Goal: Information Seeking & Learning: Learn about a topic

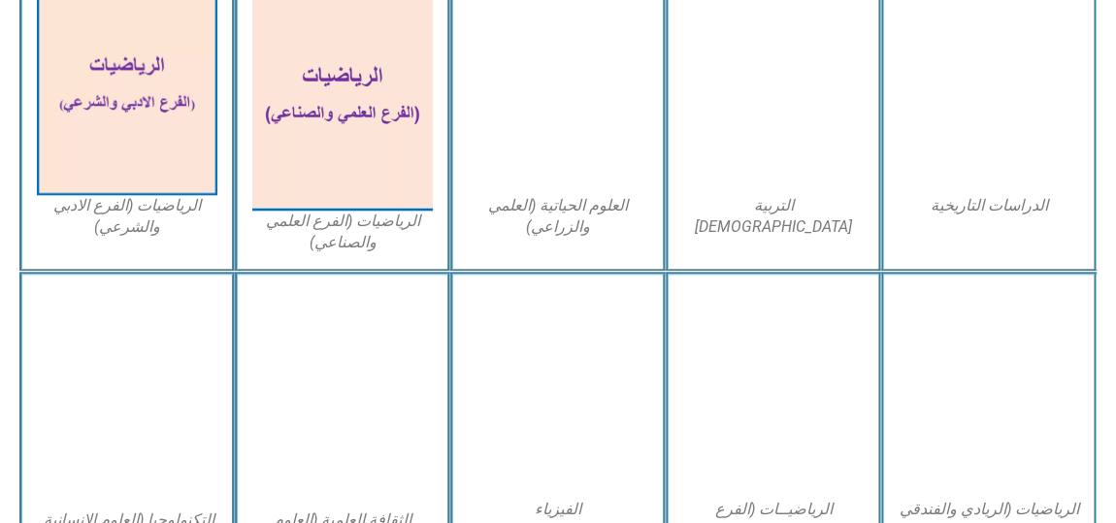
scroll to position [938, 0]
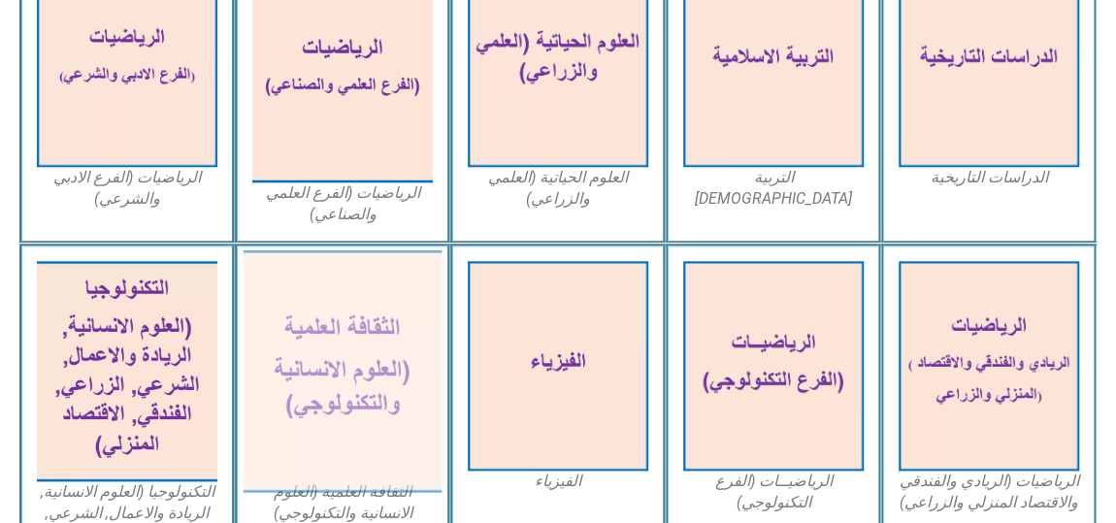
click at [350, 328] on img at bounding box center [343, 370] width 199 height 243
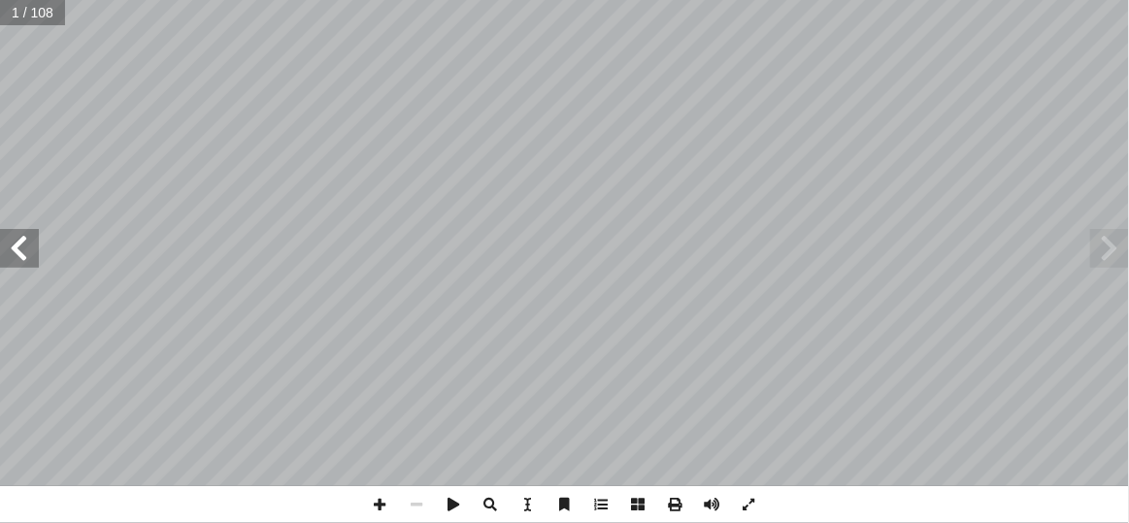
click at [26, 248] on span at bounding box center [19, 248] width 39 height 39
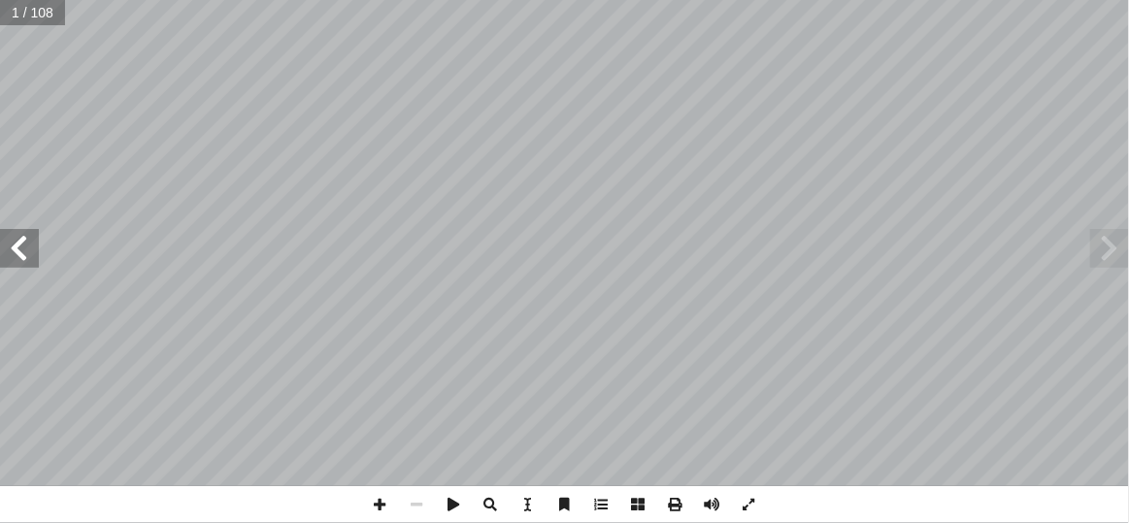
click at [26, 248] on span at bounding box center [19, 248] width 39 height 39
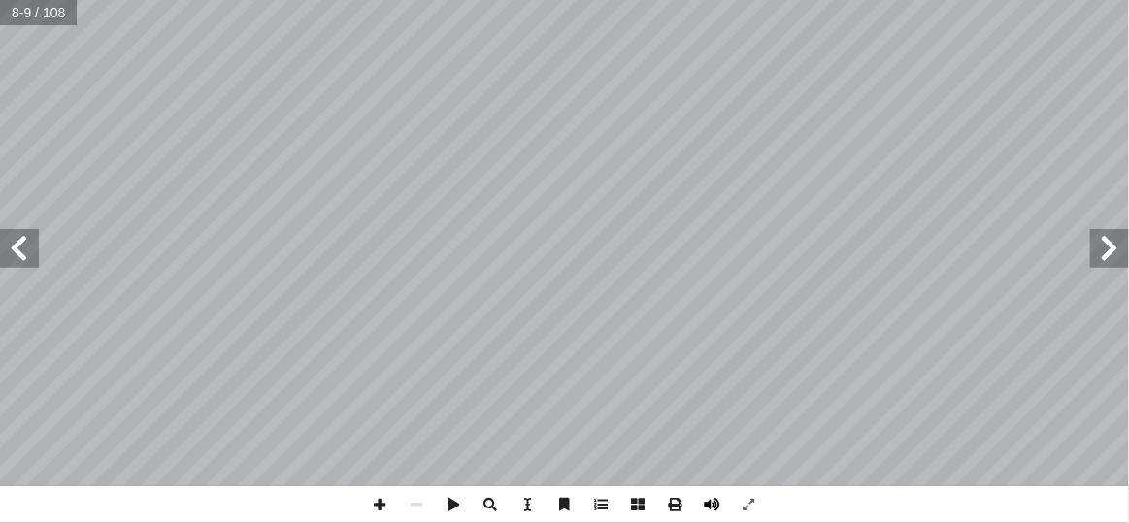
click at [716, 502] on span at bounding box center [712, 504] width 37 height 37
drag, startPoint x: 18, startPoint y: 239, endPoint x: 32, endPoint y: 237, distance: 13.7
click at [22, 237] on span at bounding box center [19, 248] width 39 height 39
click at [16, 243] on span at bounding box center [19, 248] width 39 height 39
click at [40, 16] on input "text" at bounding box center [46, 12] width 92 height 25
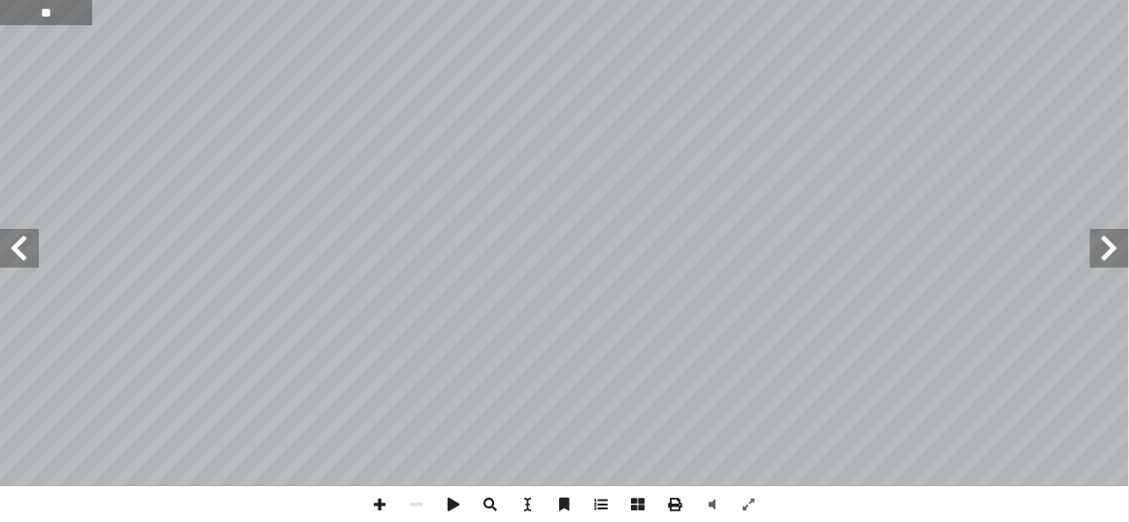
type input "**"
click at [23, 241] on span at bounding box center [19, 248] width 39 height 39
click at [28, 255] on span at bounding box center [19, 248] width 39 height 39
click at [28, 258] on span at bounding box center [19, 248] width 39 height 39
click at [19, 265] on span at bounding box center [19, 248] width 39 height 39
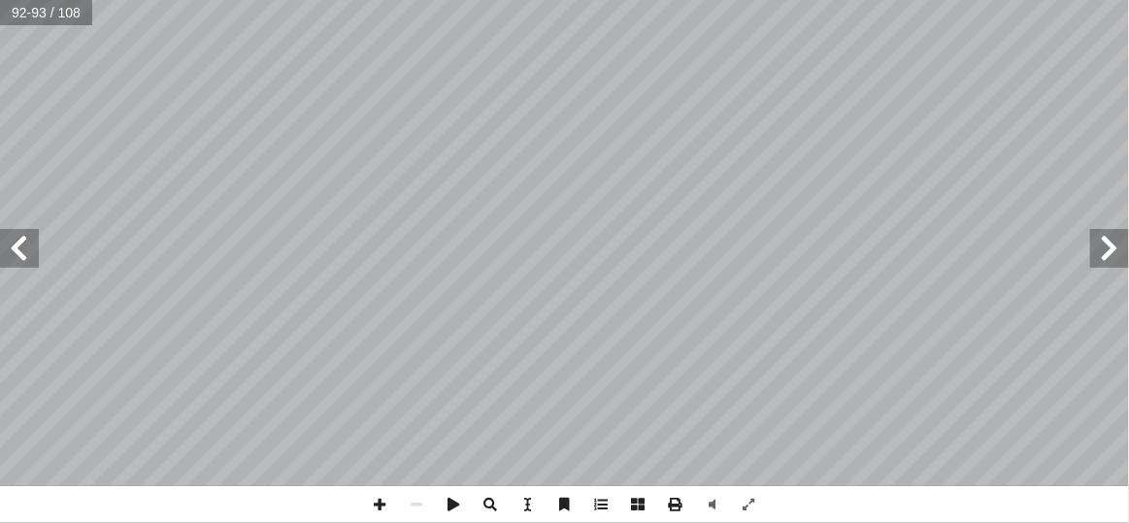
click at [1116, 258] on span at bounding box center [1109, 248] width 39 height 39
click at [12, 19] on input "text" at bounding box center [46, 12] width 92 height 25
type input "**"
click at [18, 249] on span at bounding box center [19, 248] width 39 height 39
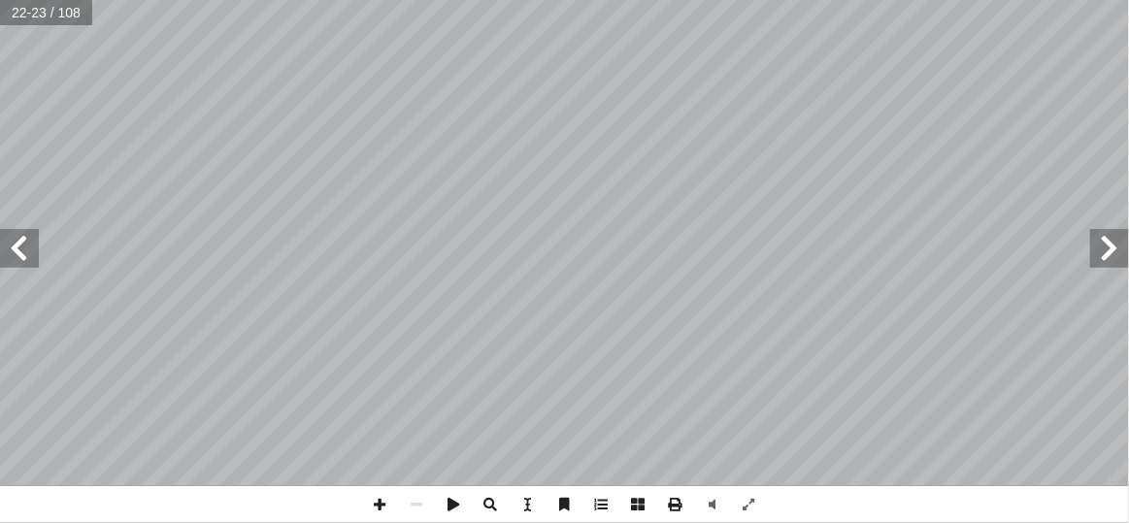
click at [1112, 256] on span at bounding box center [1109, 248] width 39 height 39
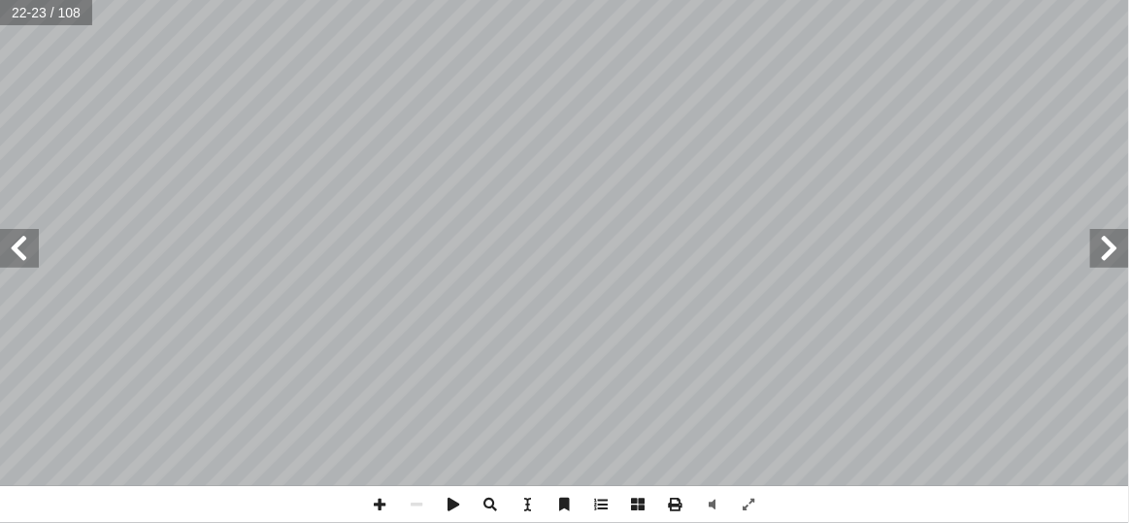
click at [1112, 256] on span at bounding box center [1109, 248] width 39 height 39
click at [29, 258] on span at bounding box center [19, 248] width 39 height 39
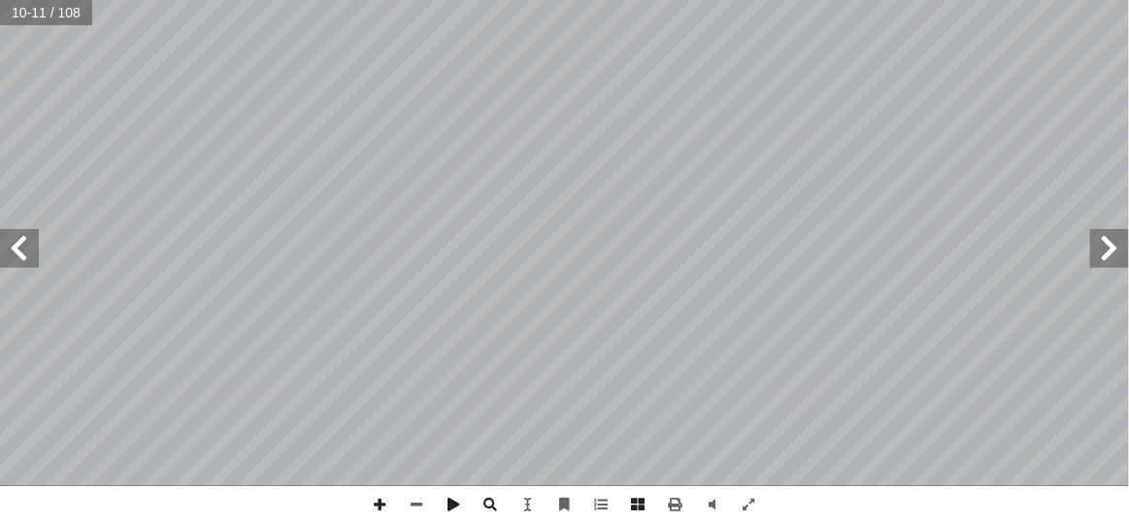
click at [0, 0] on html "الصفحة الرئيسية الصف الأول الصف الثاني الصف الثالث الصف الرابع الصف الخامس الصف…" at bounding box center [564, 88] width 1129 height 177
click at [25, 254] on span at bounding box center [19, 248] width 39 height 39
click at [578, 435] on div "6 نواع البوليمرات: أ ا ٢ ١ ١ تية: آ نواع ال� أ لى ال� إ ا تقسم البوليمرات حسب م…" at bounding box center [564, 261] width 1129 height 523
click at [385, 351] on div "6 نواع البوليمرات: أ ا ٢ ١ ١ تية: آ نواع ال� أ لى ال� إ ا تقسم البوليمرات حسب م…" at bounding box center [564, 261] width 1129 height 523
drag, startPoint x: 4, startPoint y: 22, endPoint x: 403, endPoint y: 497, distance: 619.9
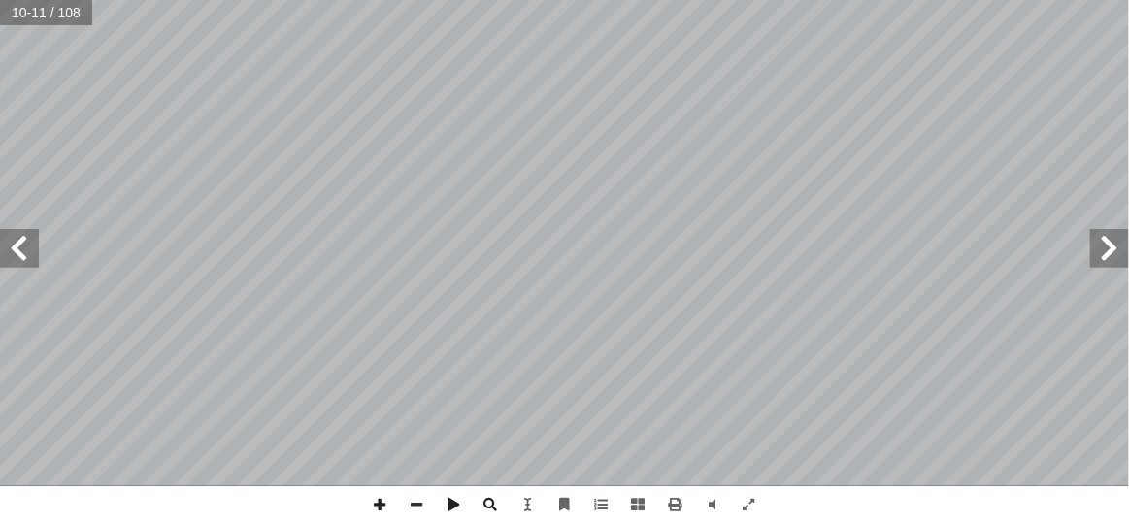
click at [408, 510] on div "6 نواع البوليمرات: أ ا ٢ ١ ١ تية: آ نواع ال� أ لى ال� إ ا تقسم البوليمرات حسب م…" at bounding box center [564, 261] width 1129 height 523
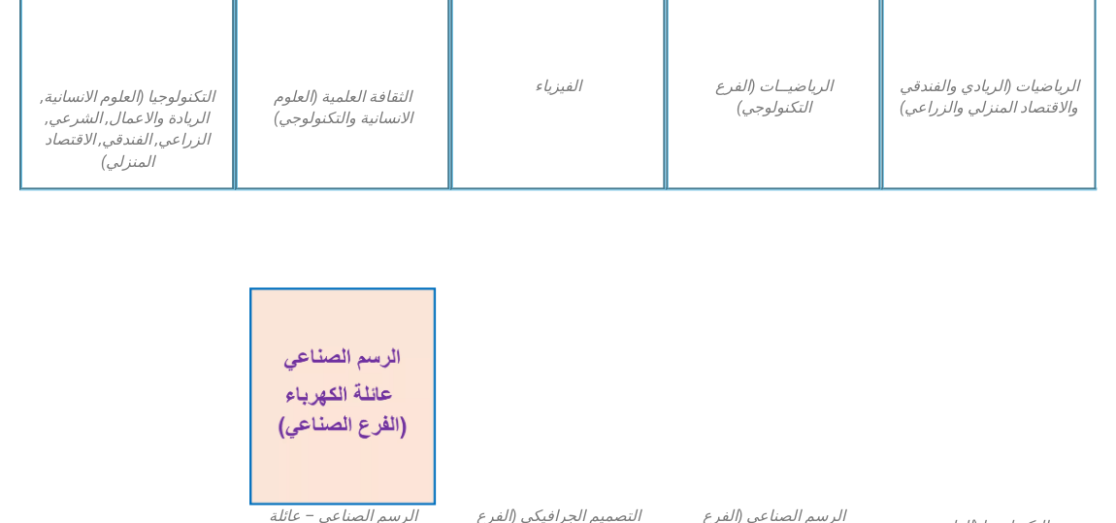
scroll to position [1466, 0]
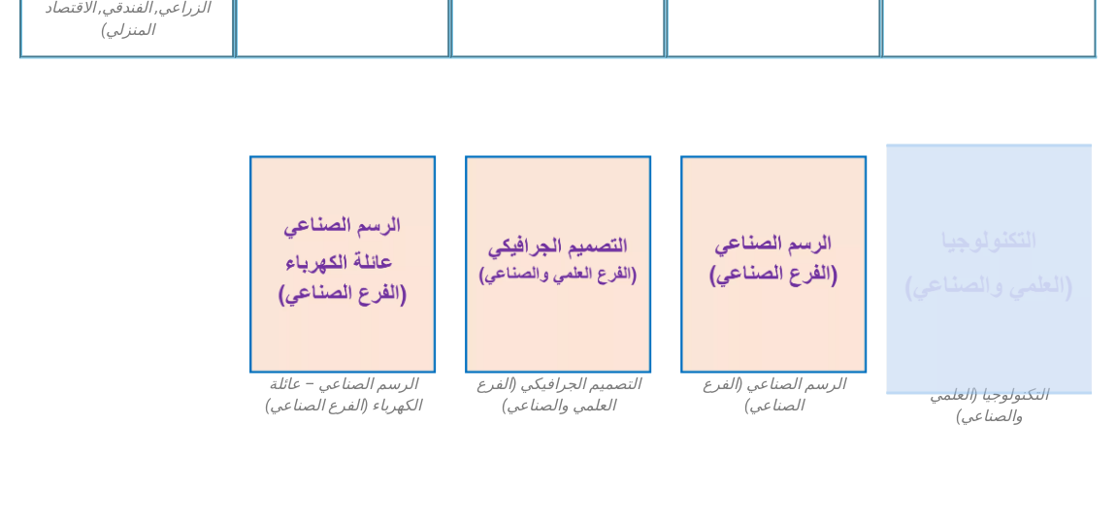
drag, startPoint x: 935, startPoint y: 60, endPoint x: 937, endPoint y: 221, distance: 161.1
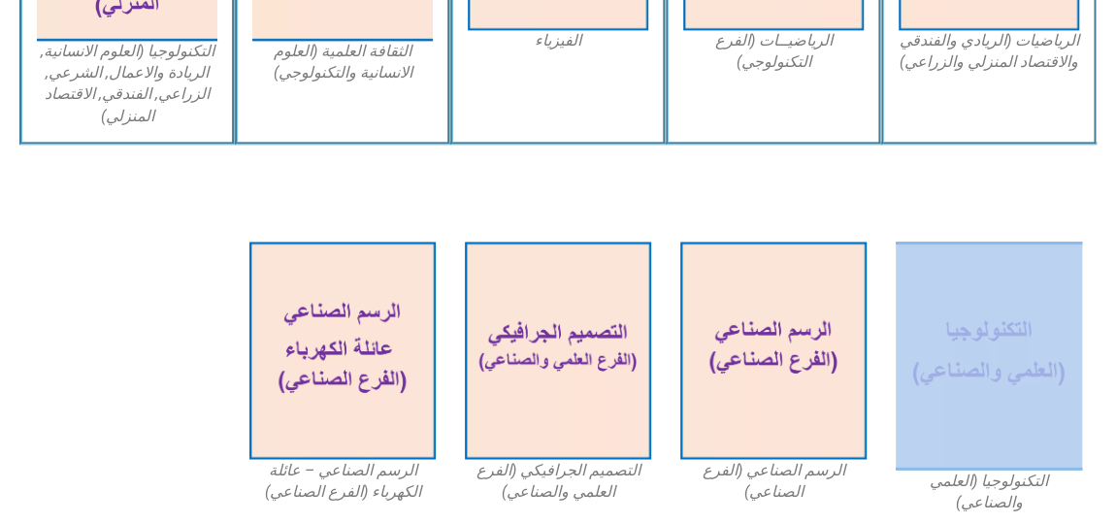
scroll to position [1378, 0]
